Goal: Information Seeking & Learning: Learn about a topic

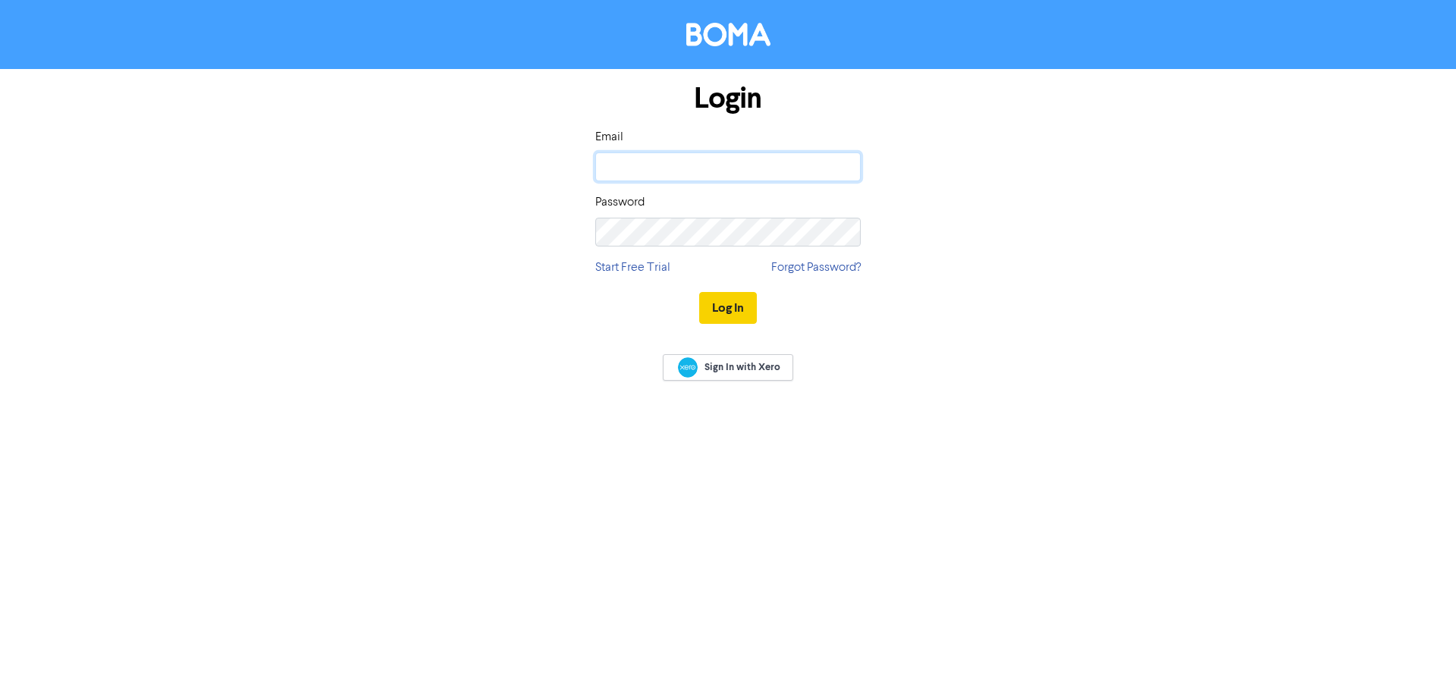
type input "a.page@mphaccountants.co.uk"
click at [720, 306] on button "Log In" at bounding box center [728, 308] width 58 height 32
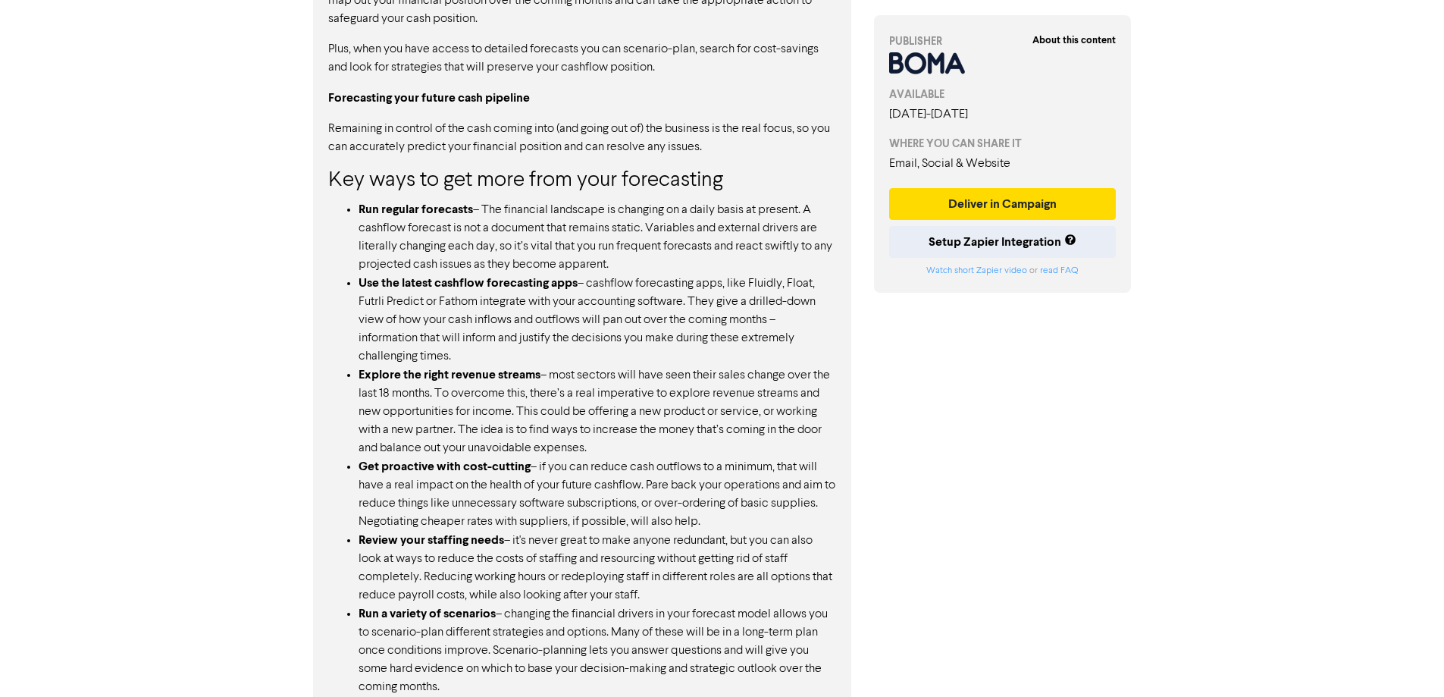
scroll to position [1120, 0]
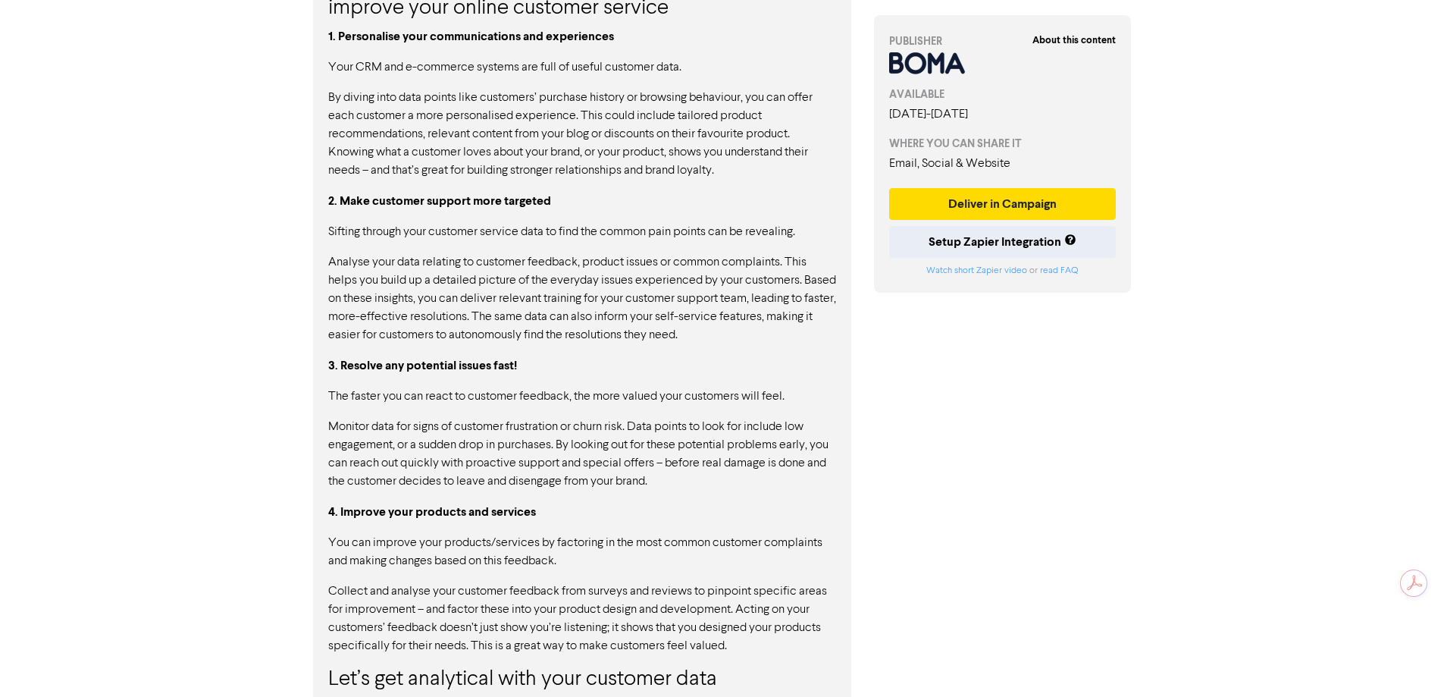
scroll to position [1070, 0]
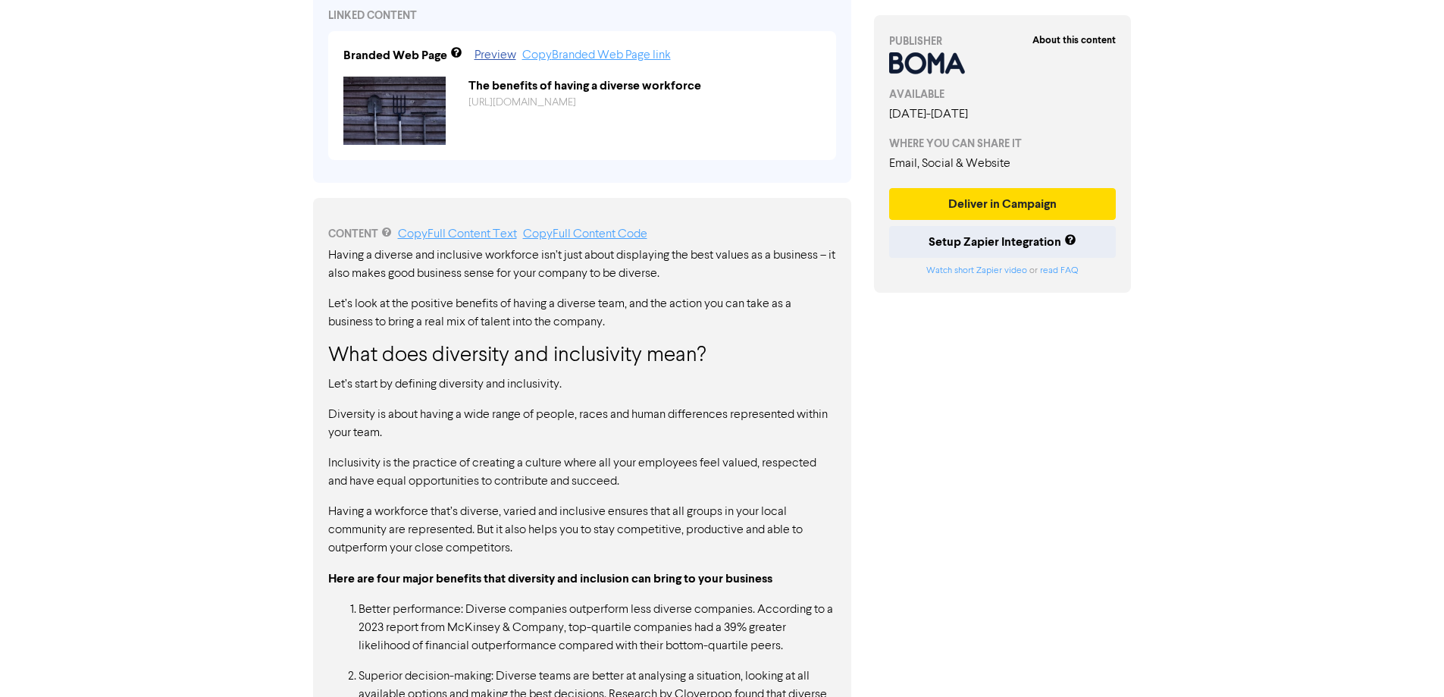
scroll to position [682, 0]
